Goal: Information Seeking & Learning: Understand process/instructions

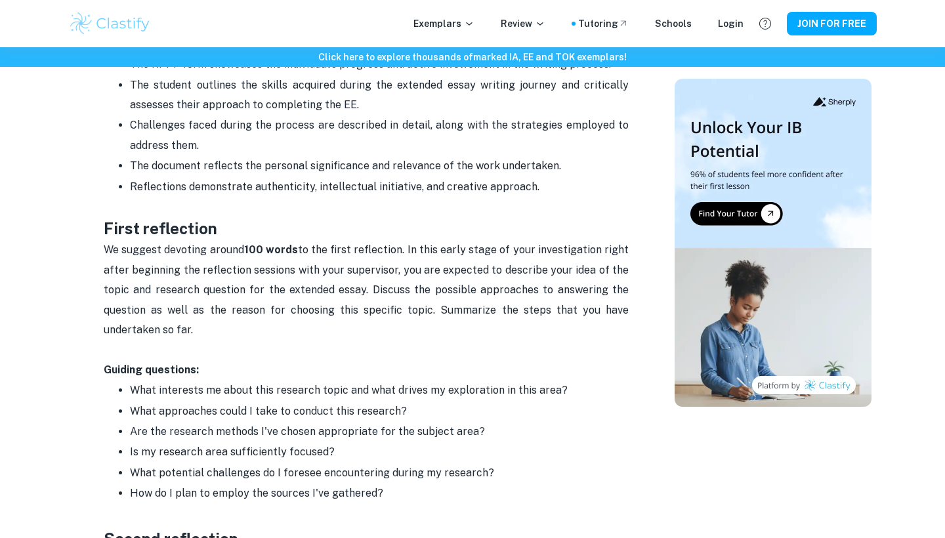
scroll to position [998, 0]
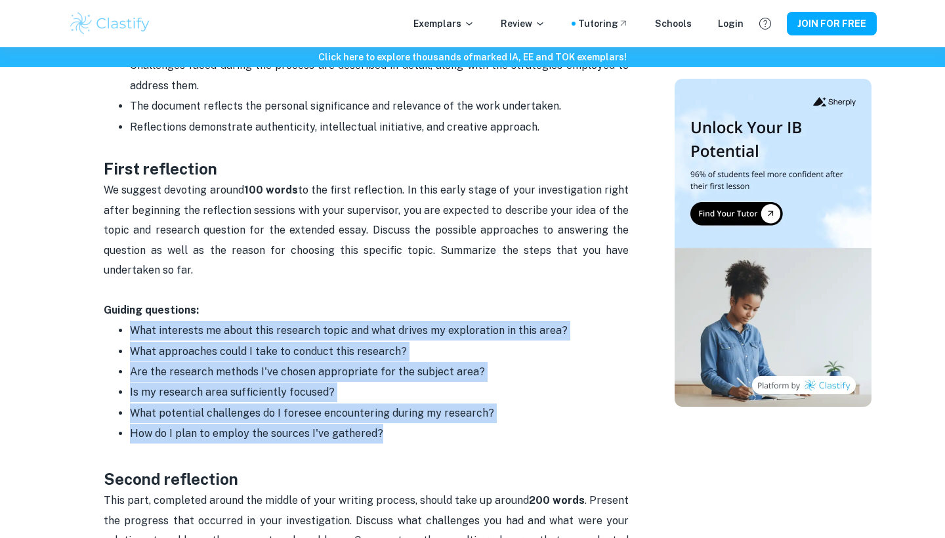
drag, startPoint x: 398, startPoint y: 419, endPoint x: 110, endPoint y: 310, distance: 308.1
click at [110, 320] on ul "What interests me about this research topic and what drives my exploration in t…" at bounding box center [366, 381] width 525 height 123
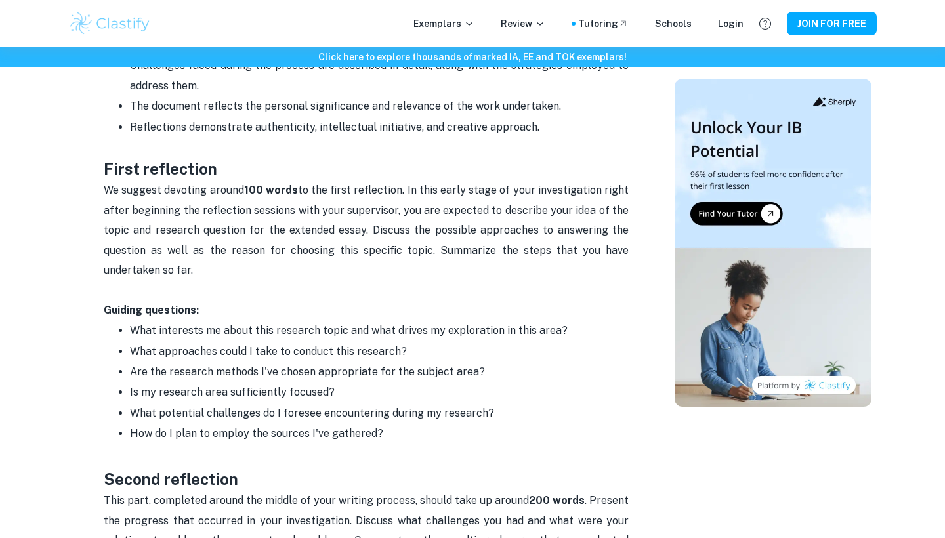
click at [145, 342] on p "What approaches could I take to conduct this research?" at bounding box center [379, 352] width 499 height 20
drag, startPoint x: 423, startPoint y: 412, endPoint x: 97, endPoint y: 307, distance: 343.4
click at [97, 307] on div "Extended Essay Reflections (RPPF) By [PERSON_NAME] • [DATE] Get feedback on you…" at bounding box center [367, 168] width 586 height 2099
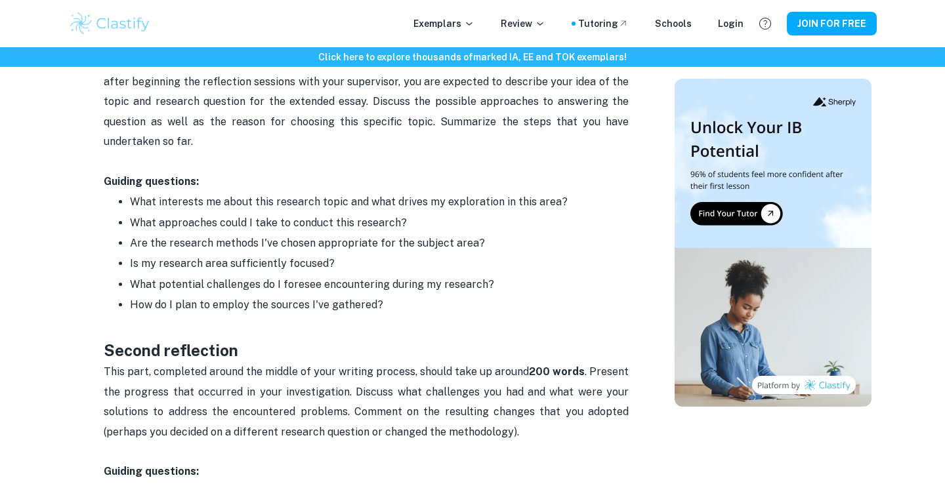
scroll to position [1126, 0]
copy div "Guiding questions: What interests me about this research topic and what drives …"
